Goal: Task Accomplishment & Management: Use online tool/utility

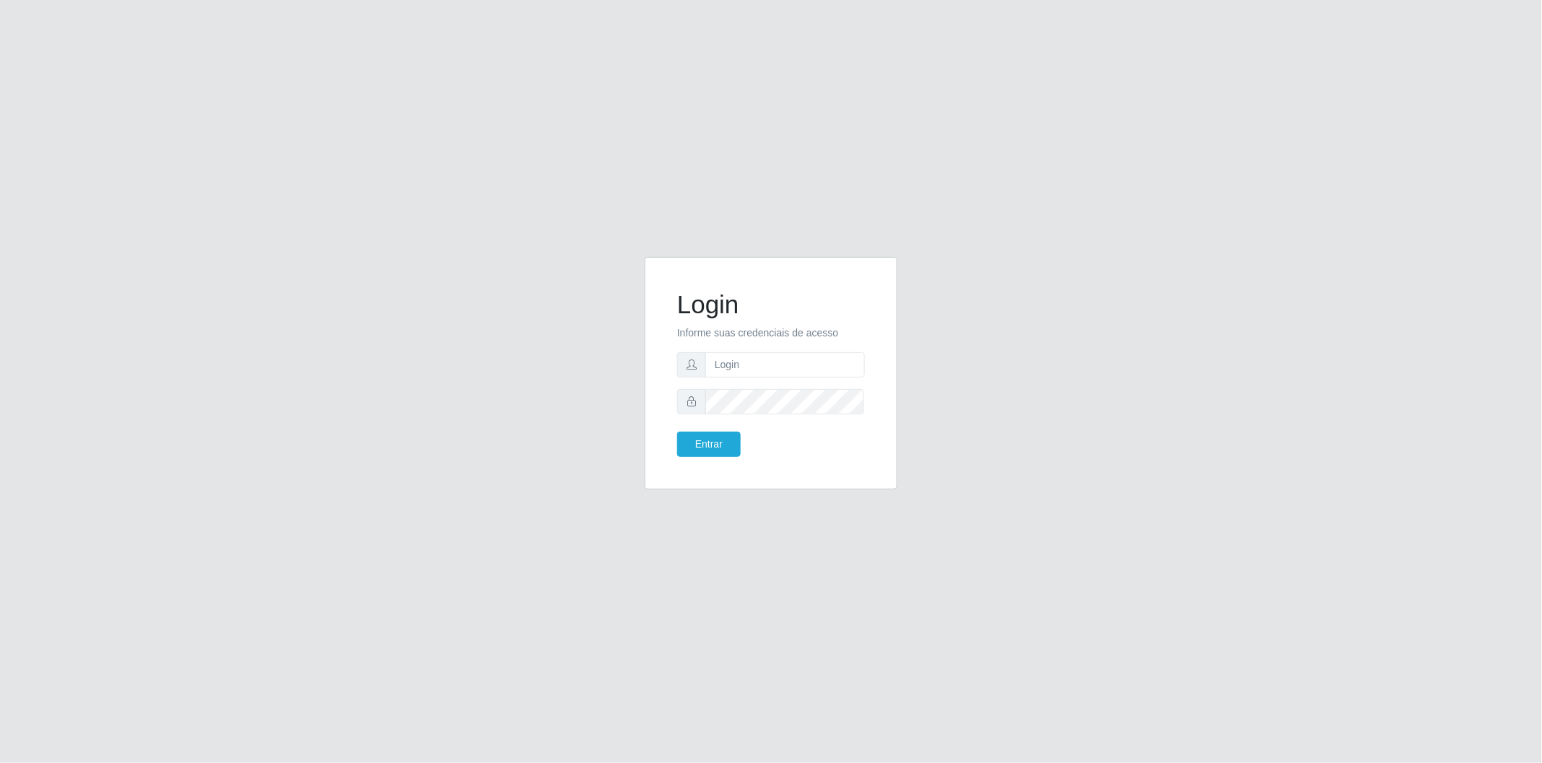
click at [790, 380] on form "Login Informe suas credenciais de acesso Entrar" at bounding box center [771, 374] width 188 height 168
drag, startPoint x: 780, startPoint y: 359, endPoint x: 773, endPoint y: 378, distance: 20.1
click at [780, 359] on input "text" at bounding box center [785, 364] width 160 height 25
type input "[EMAIL_ADDRESS][DOMAIN_NAME]"
click at [677, 432] on button "Entrar" at bounding box center [709, 444] width 64 height 25
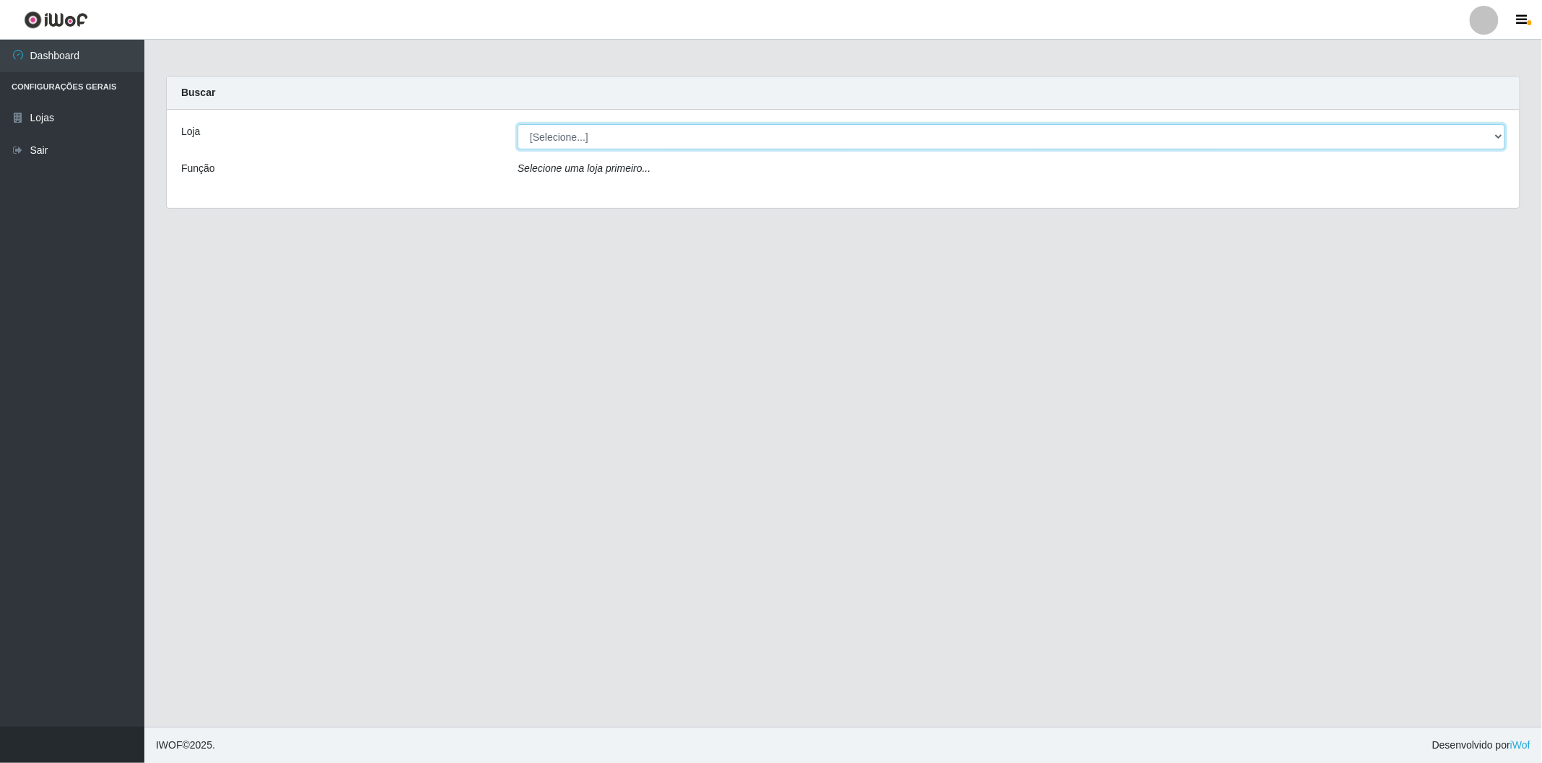
click at [643, 134] on select "[Selecione...] BomQueSó Agreste - Loja 2" at bounding box center [1012, 136] width 988 height 25
select select "214"
click at [518, 124] on select "[Selecione...] BomQueSó Agreste - Loja 2" at bounding box center [1012, 136] width 988 height 25
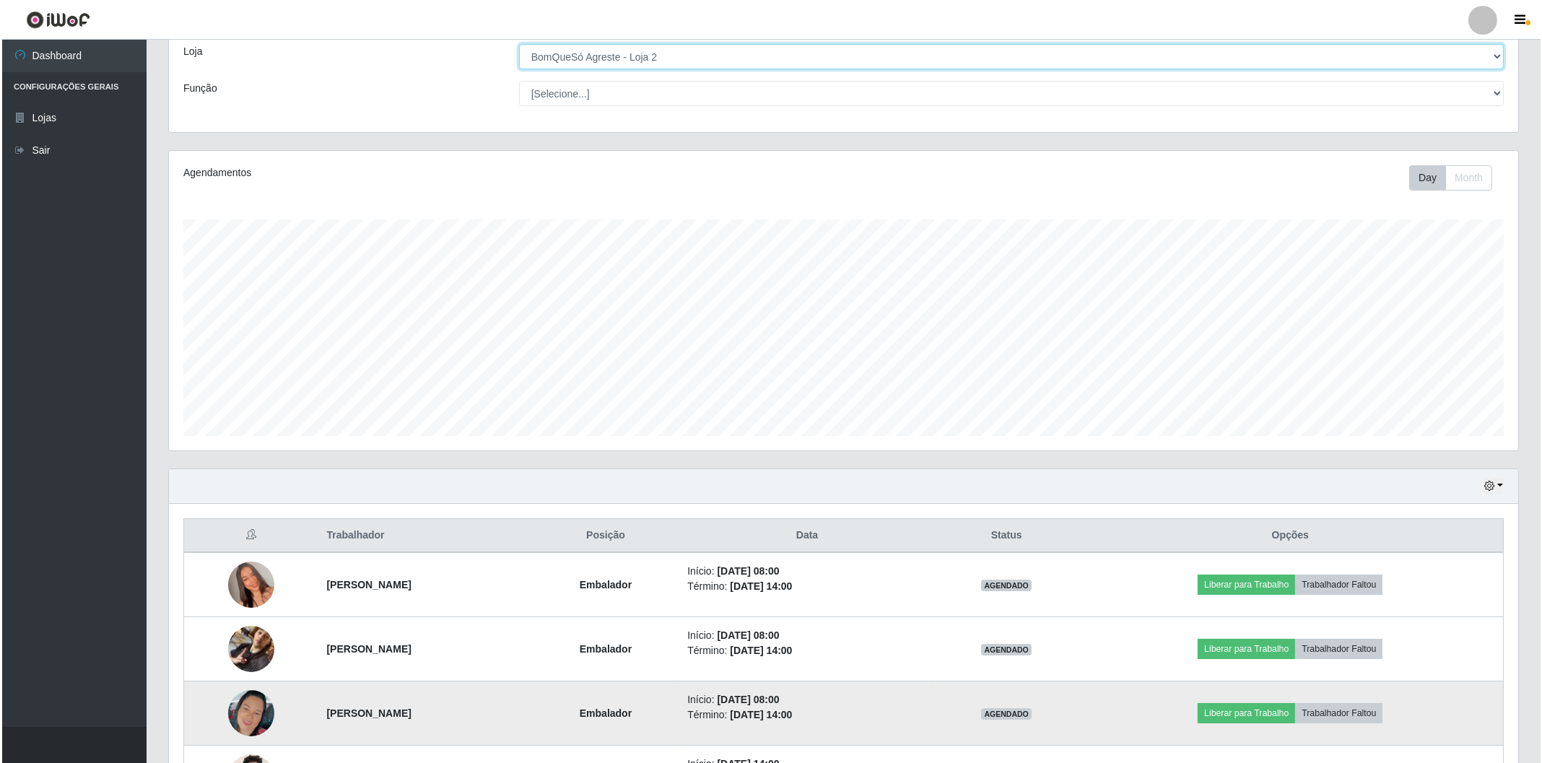
scroll to position [160, 0]
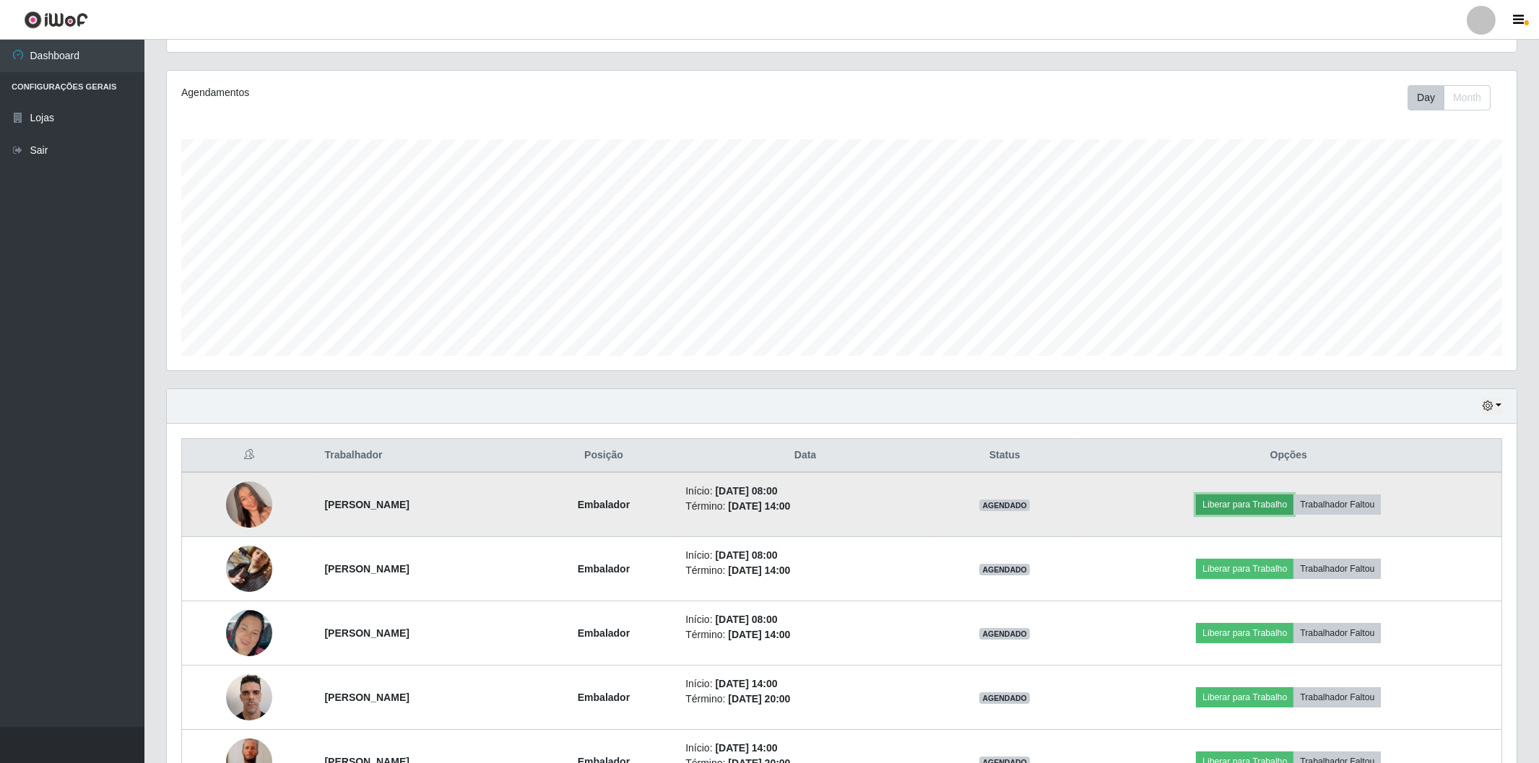
click at [1253, 503] on button "Liberar para Trabalho" at bounding box center [1244, 505] width 97 height 20
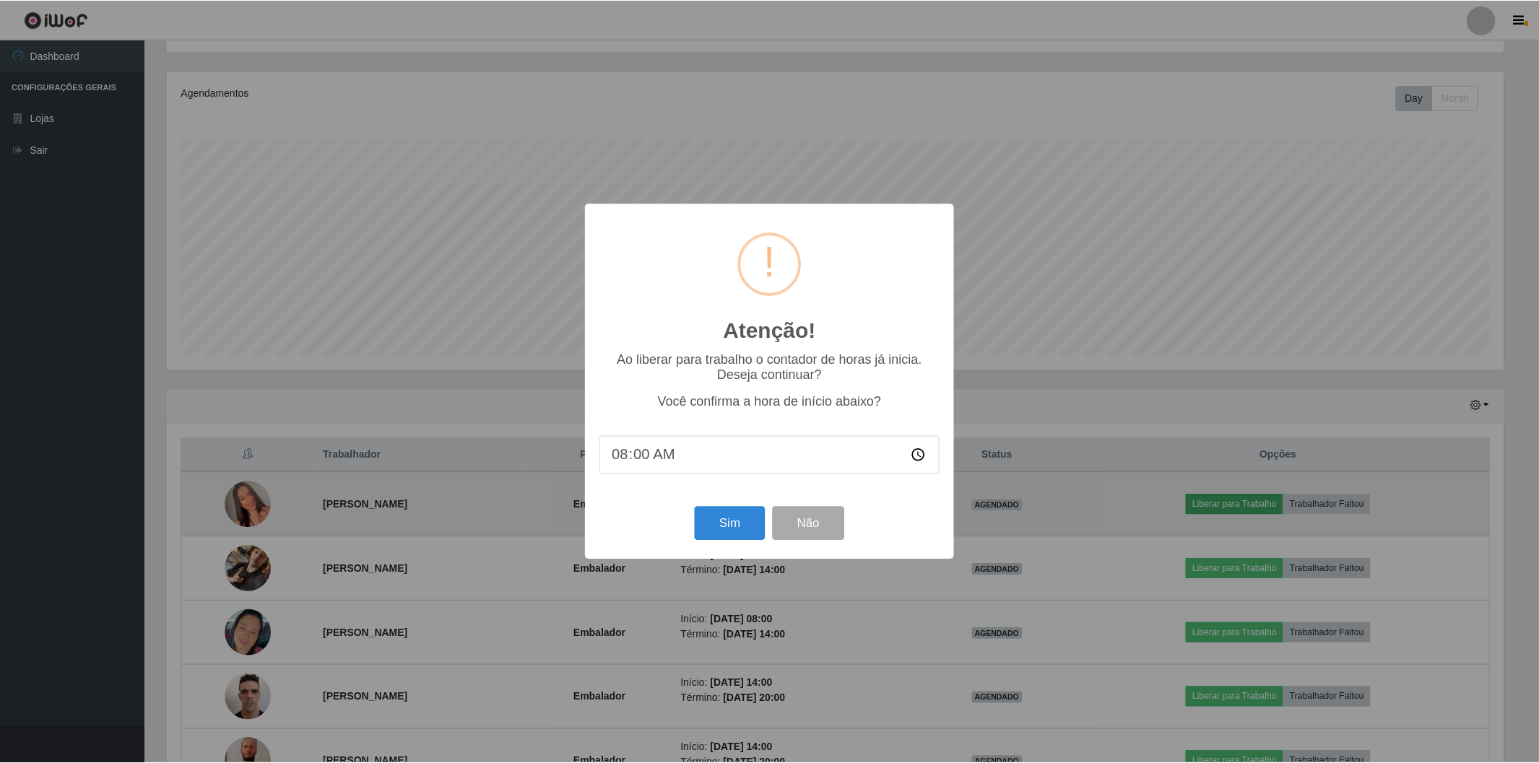
scroll to position [299, 1340]
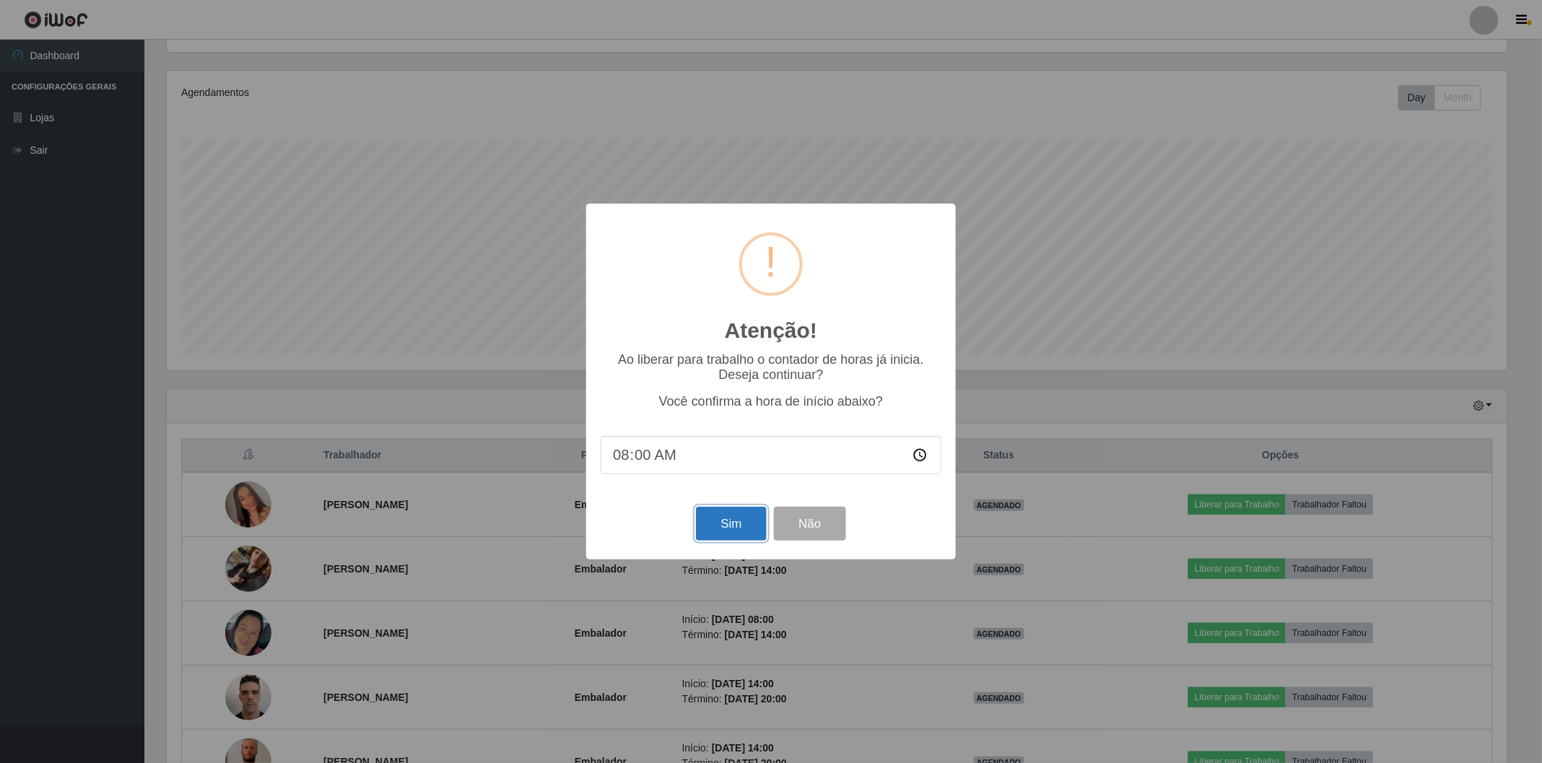
click at [741, 533] on button "Sim" at bounding box center [731, 524] width 70 height 34
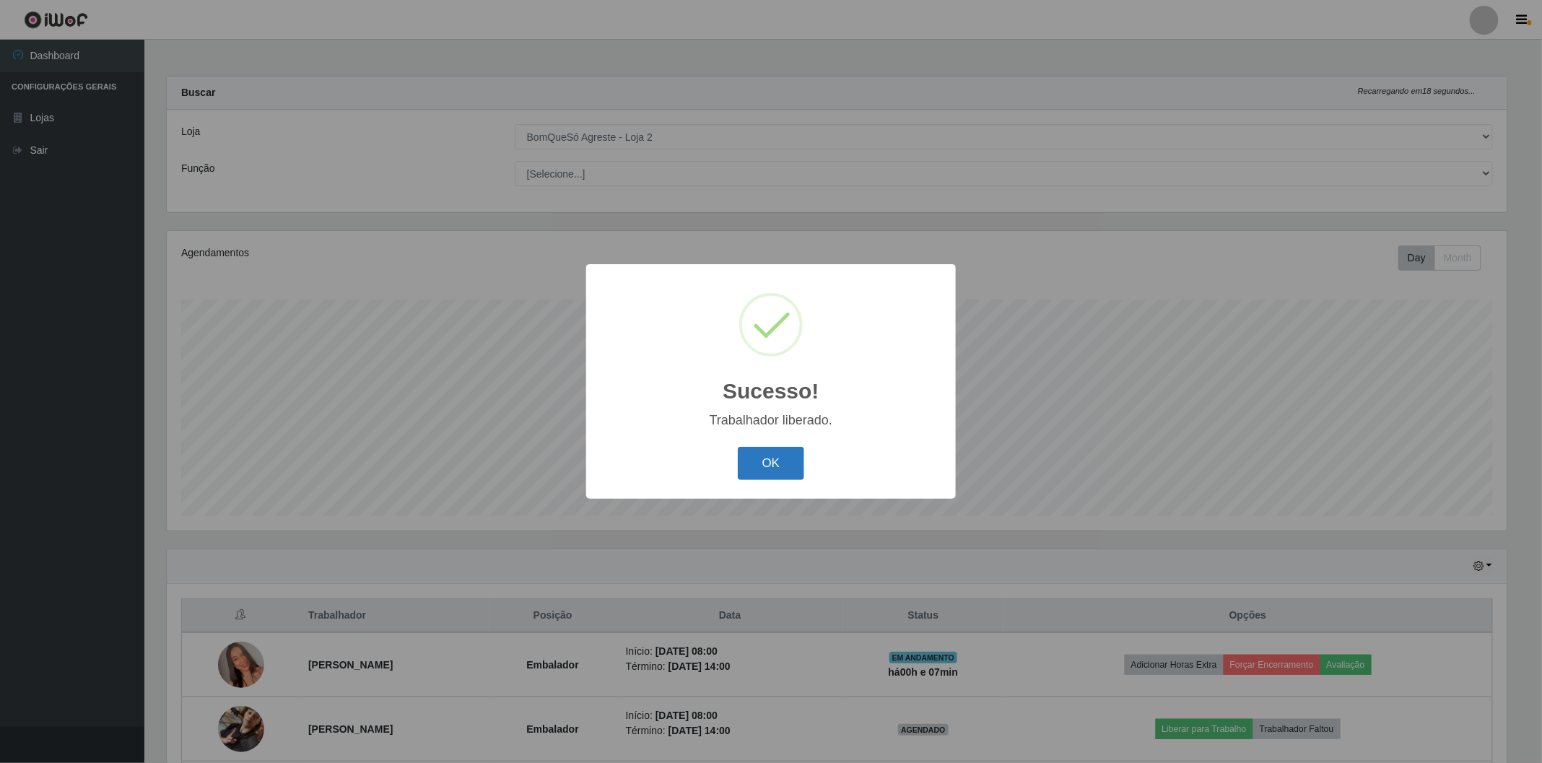
click at [764, 464] on button "OK" at bounding box center [771, 464] width 67 height 34
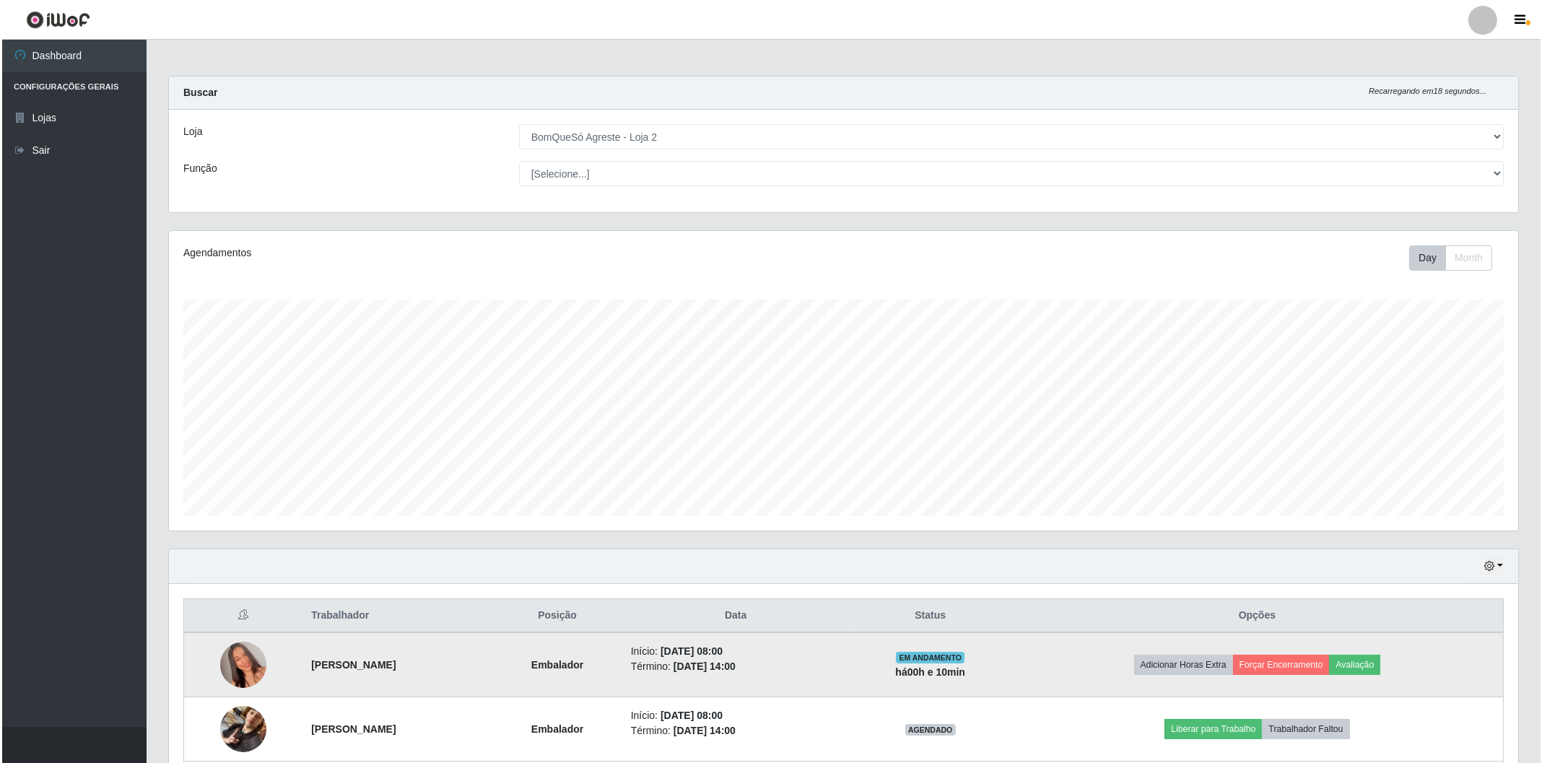
scroll to position [80, 0]
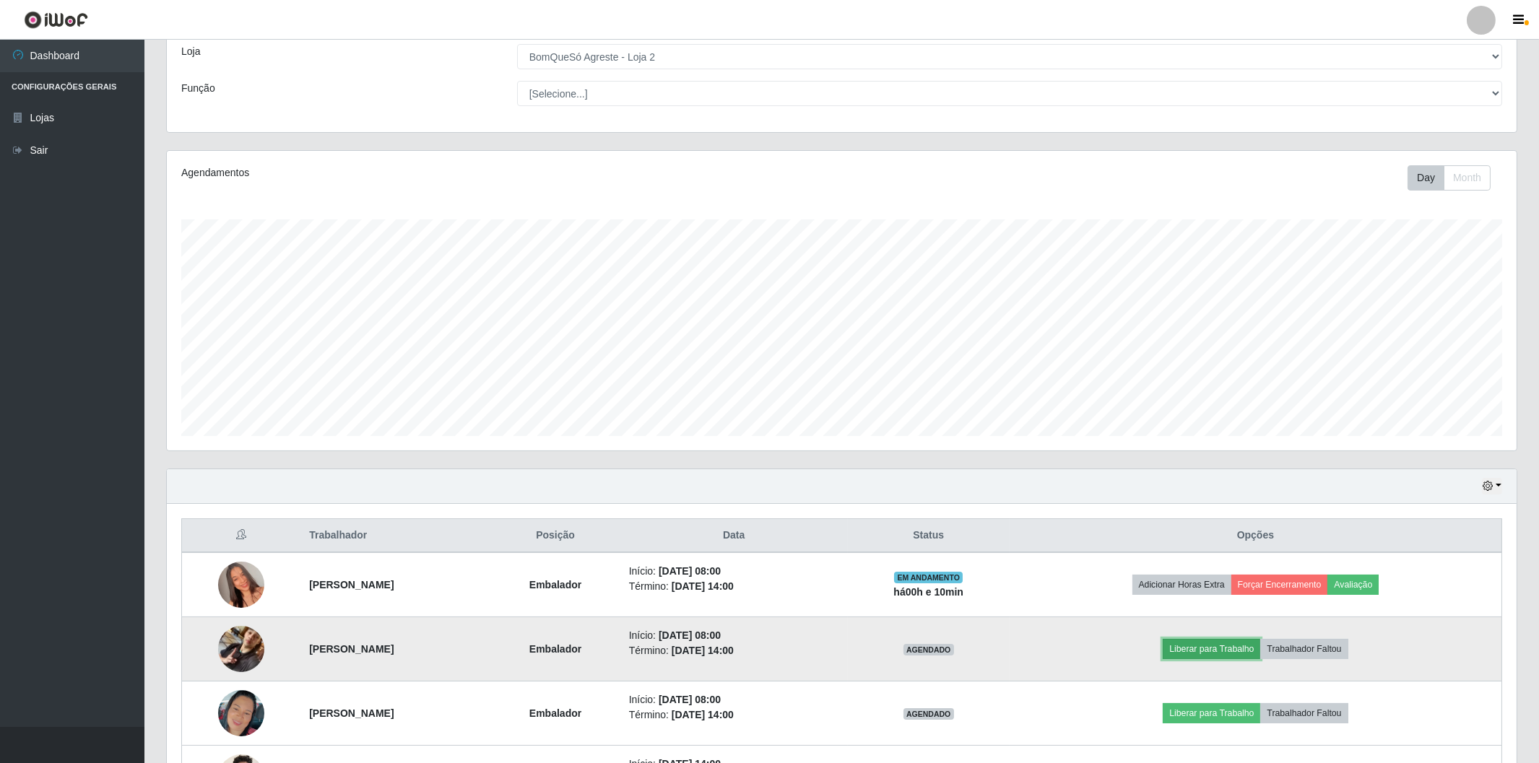
click at [1206, 648] on button "Liberar para Trabalho" at bounding box center [1210, 649] width 97 height 20
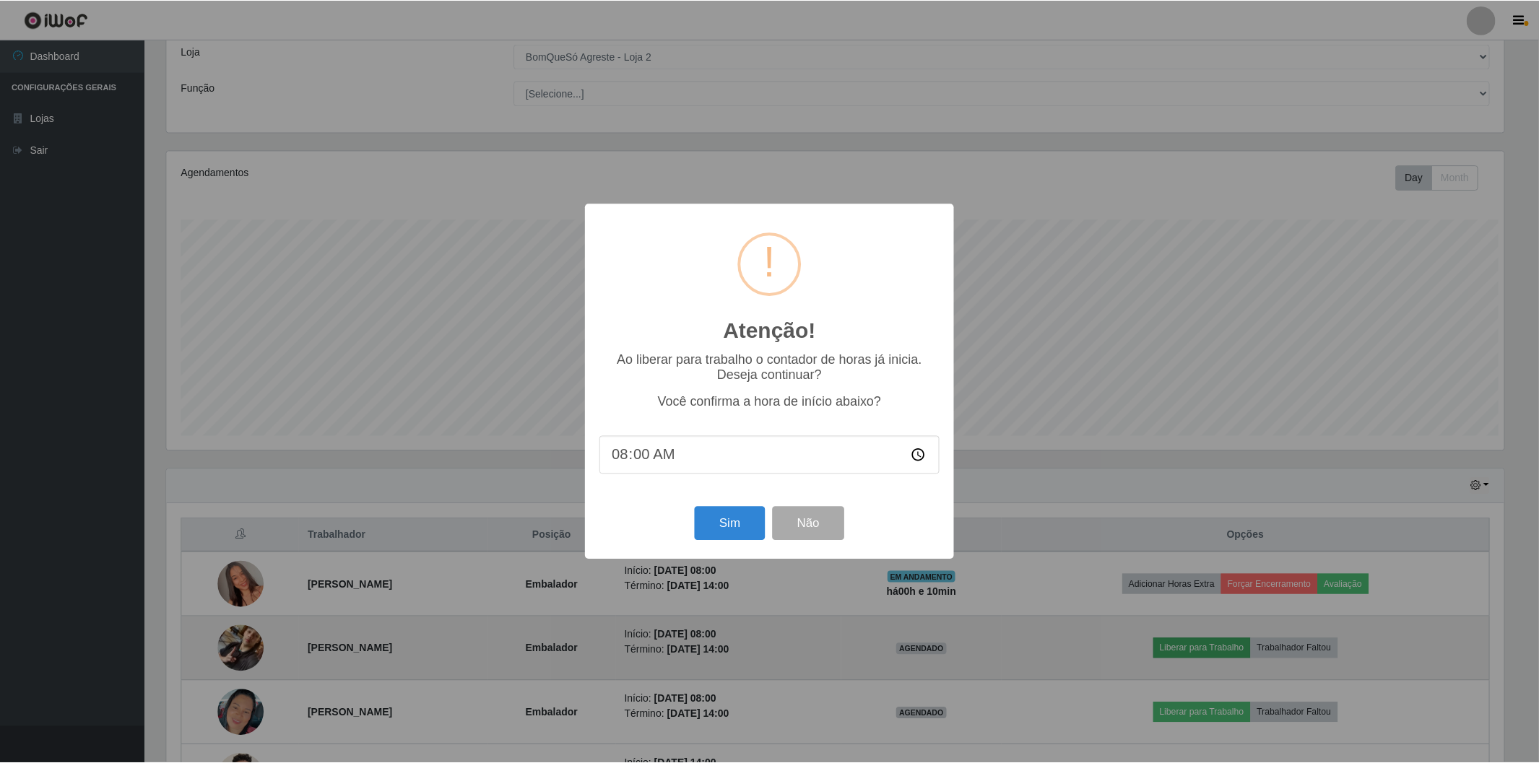
scroll to position [299, 1340]
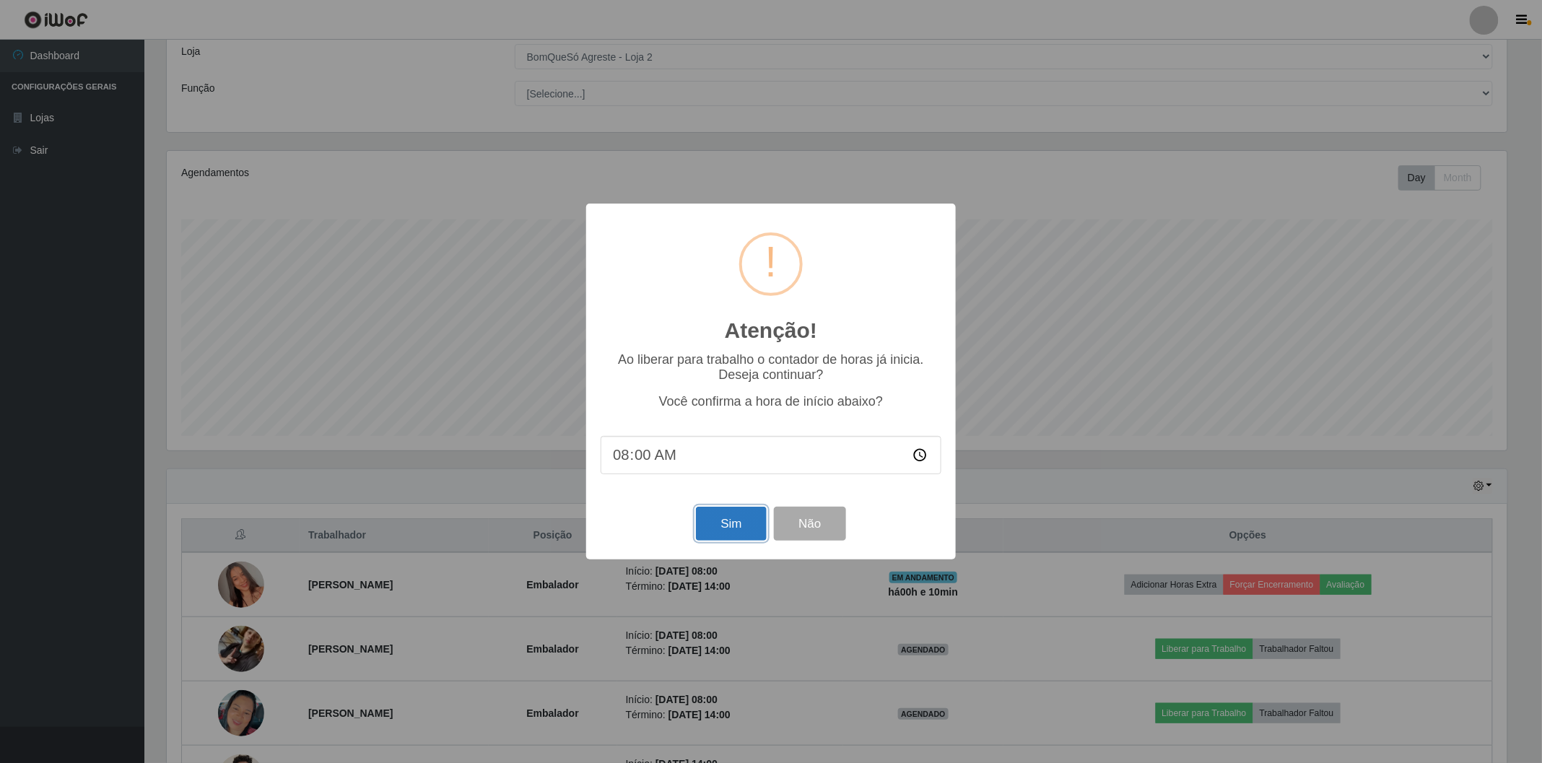
click at [723, 529] on button "Sim" at bounding box center [731, 524] width 70 height 34
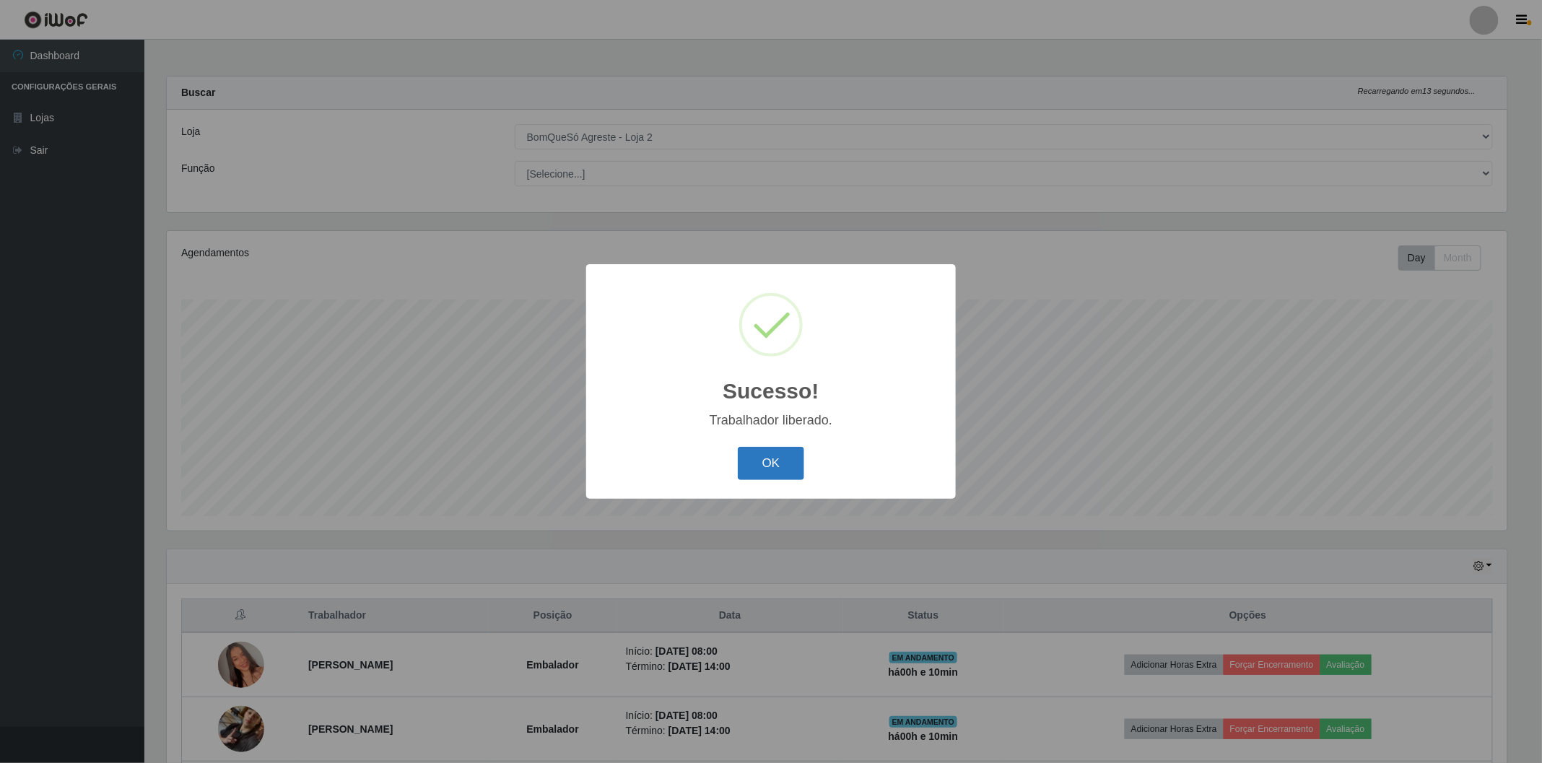
click at [778, 464] on button "OK" at bounding box center [771, 464] width 67 height 34
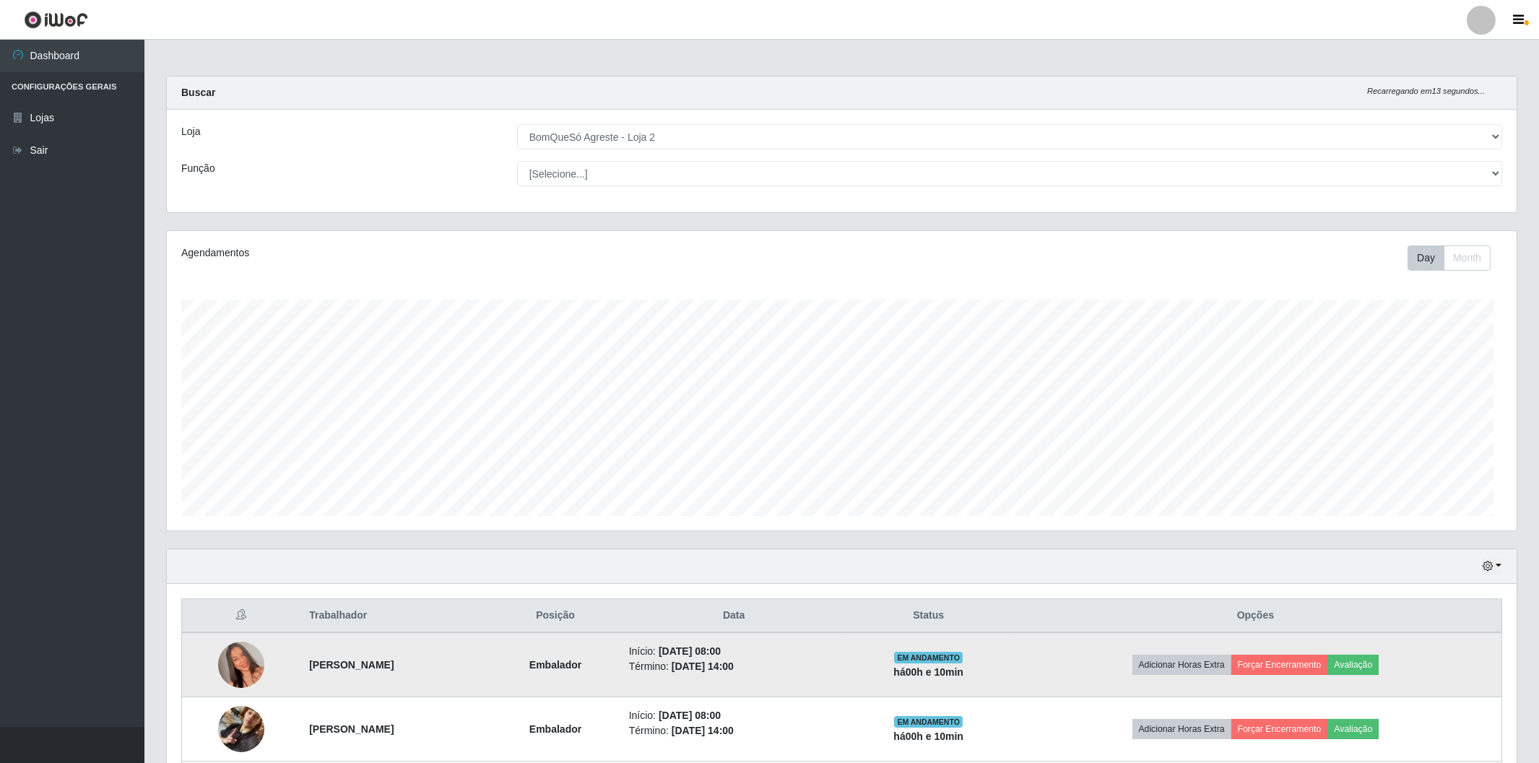
scroll to position [160, 0]
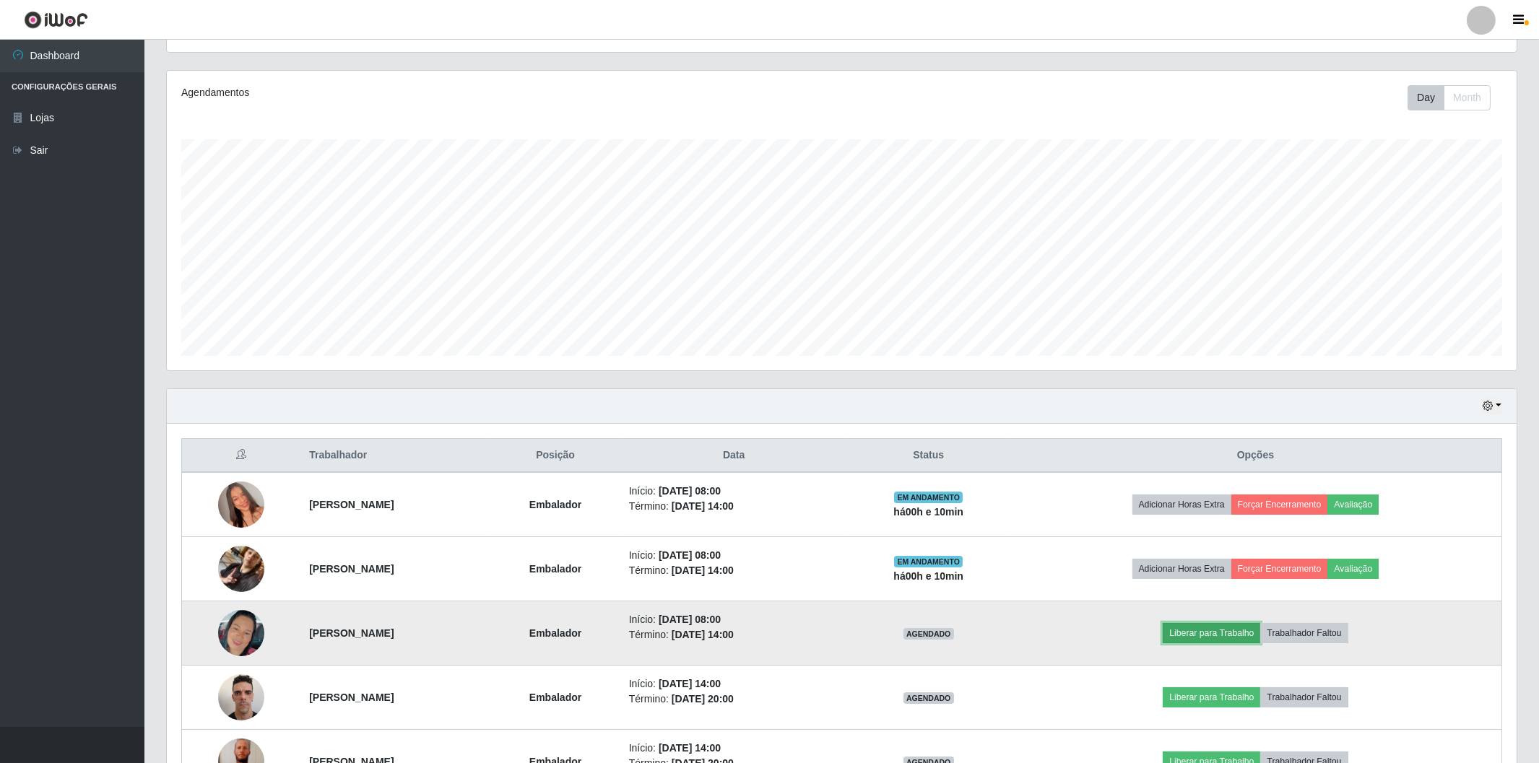
click at [1239, 630] on button "Liberar para Trabalho" at bounding box center [1210, 633] width 97 height 20
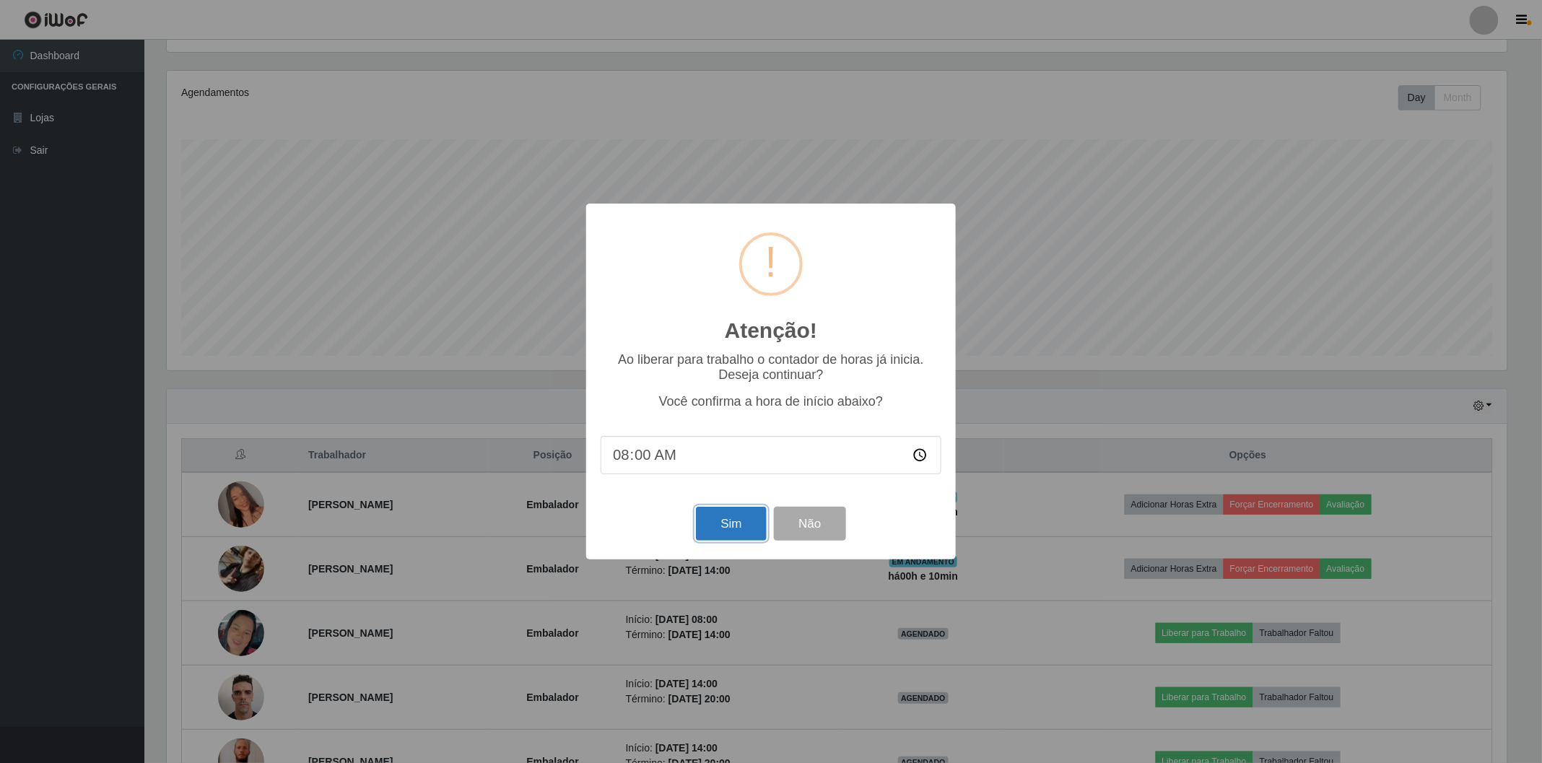
click at [718, 521] on button "Sim" at bounding box center [731, 524] width 70 height 34
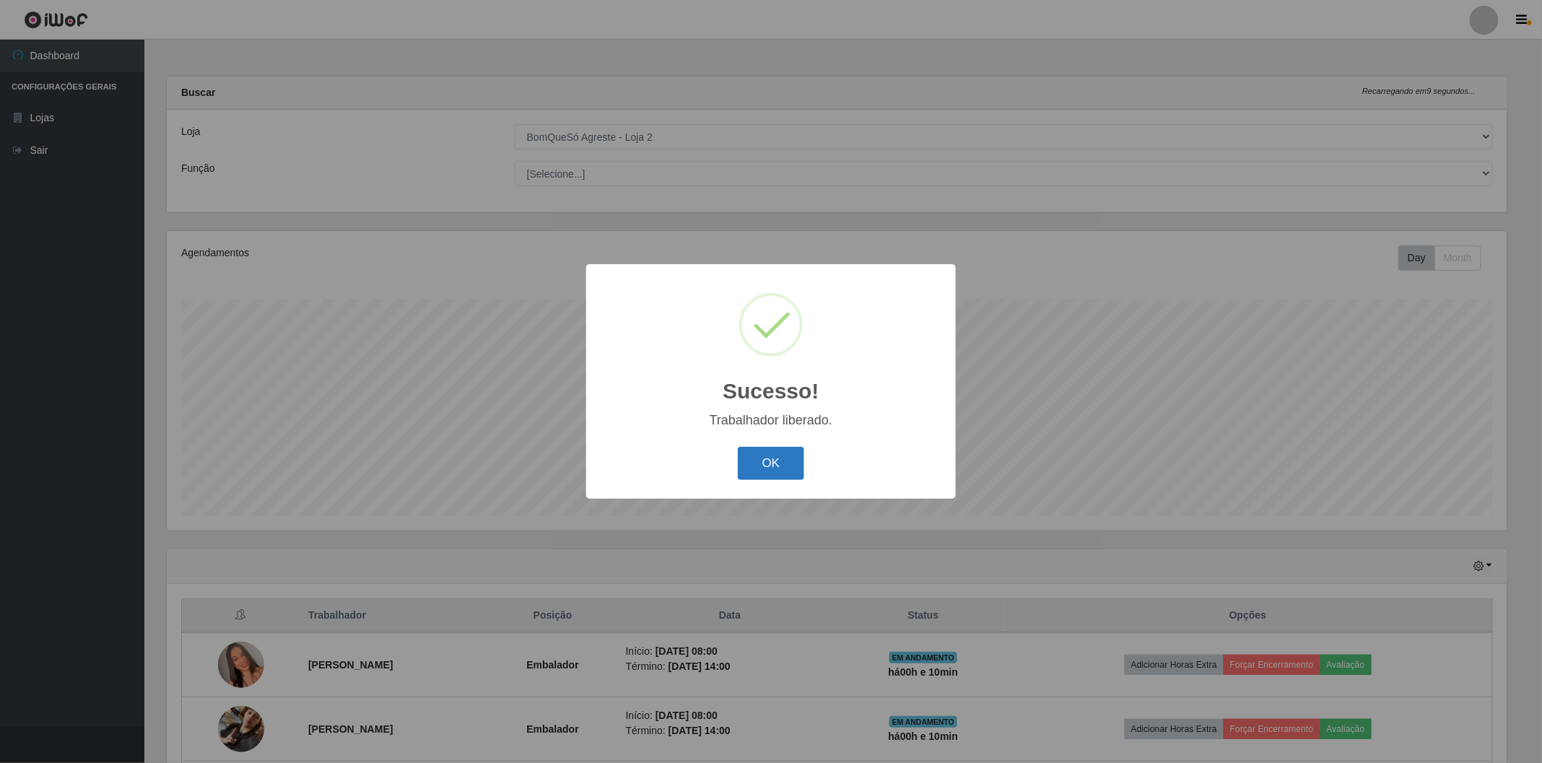
click at [763, 474] on button "OK" at bounding box center [771, 464] width 67 height 34
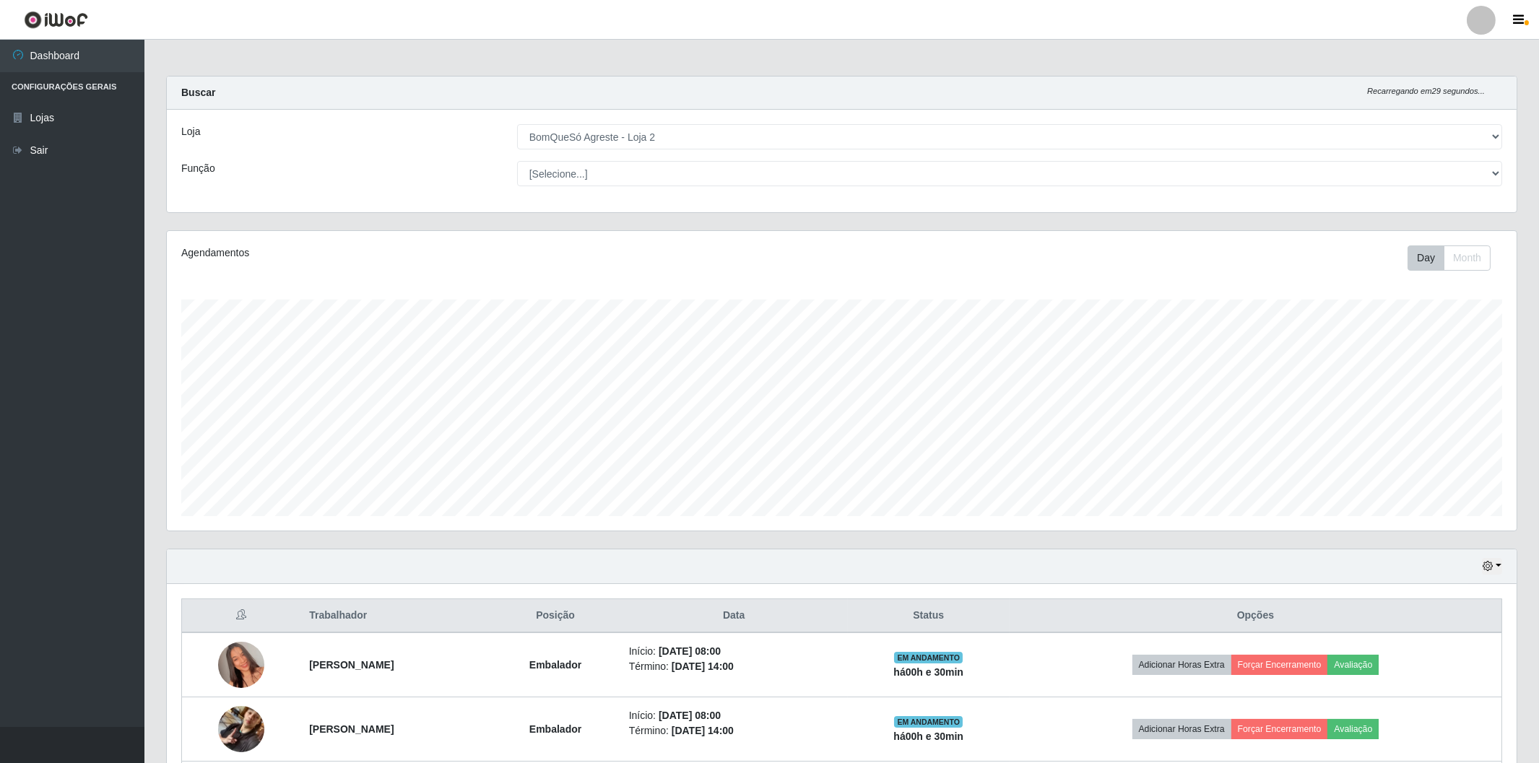
scroll to position [80, 0]
